Goal: Find contact information: Find contact information

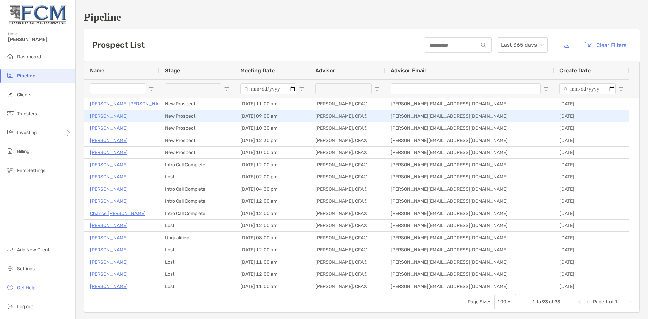
click at [109, 116] on p "[PERSON_NAME]" at bounding box center [109, 116] width 38 height 8
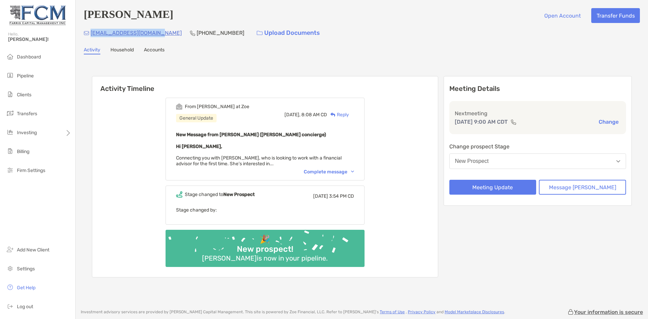
drag, startPoint x: 152, startPoint y: 34, endPoint x: 90, endPoint y: 33, distance: 61.1
click at [90, 33] on div "ellie.blocker@gmail.com (404) 784-8844 Upload Documents" at bounding box center [362, 33] width 556 height 15
copy p "ellie.blocker@gmail.com"
